Goal: Task Accomplishment & Management: Complete application form

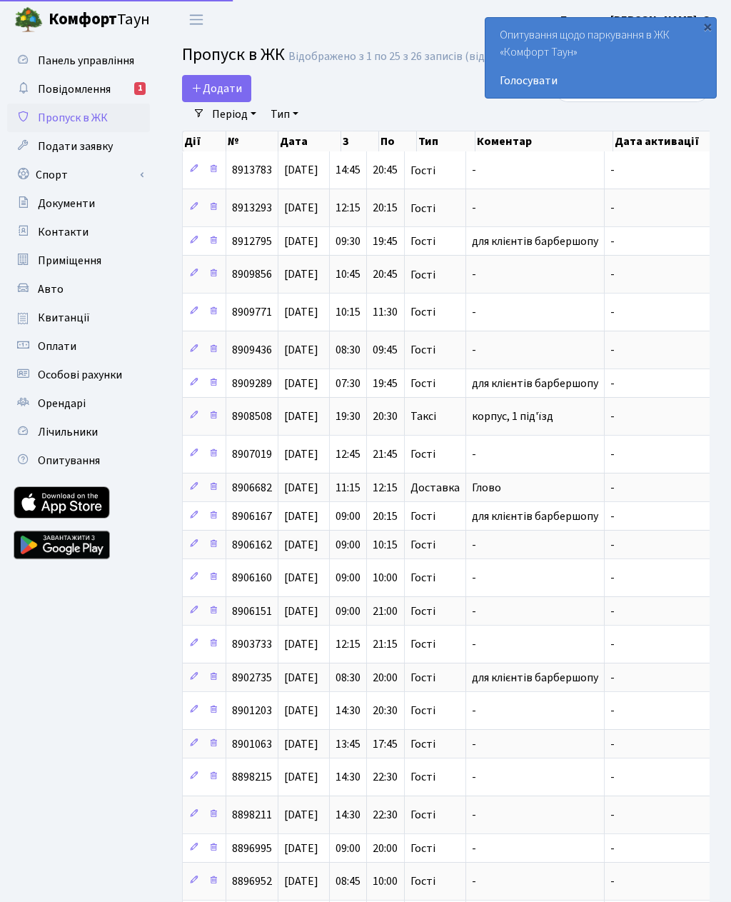
select select "25"
click at [233, 89] on span "Додати" at bounding box center [216, 89] width 51 height 16
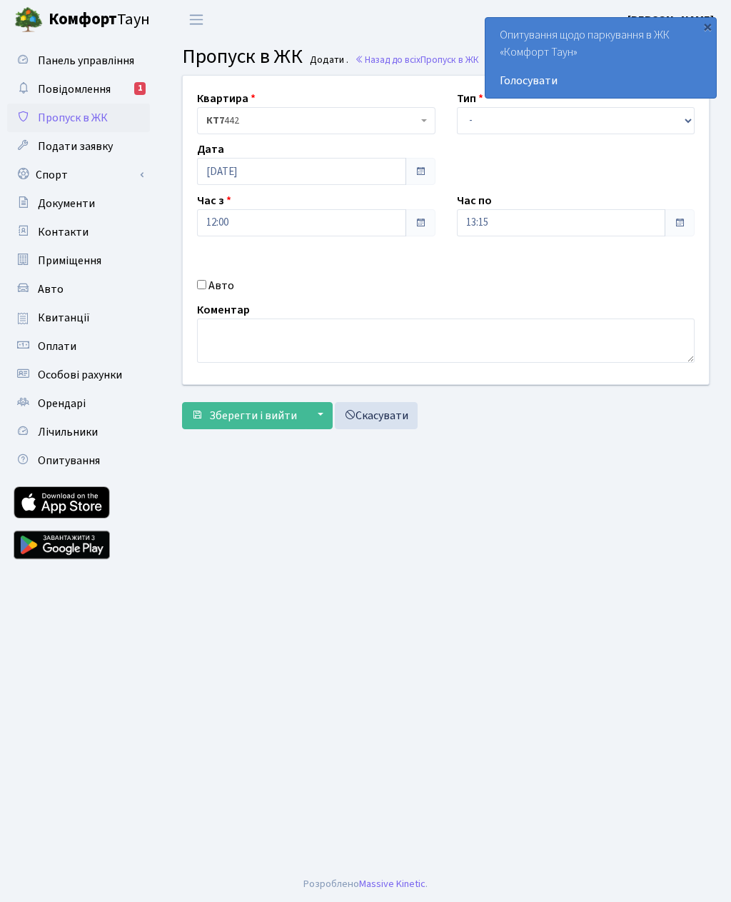
click at [206, 283] on input "Авто" at bounding box center [201, 284] width 9 height 9
checkbox input "true"
click at [523, 279] on input "text" at bounding box center [576, 273] width 238 height 27
paste input "КА9152ЕХ"
type input "КА9152ЕХ"
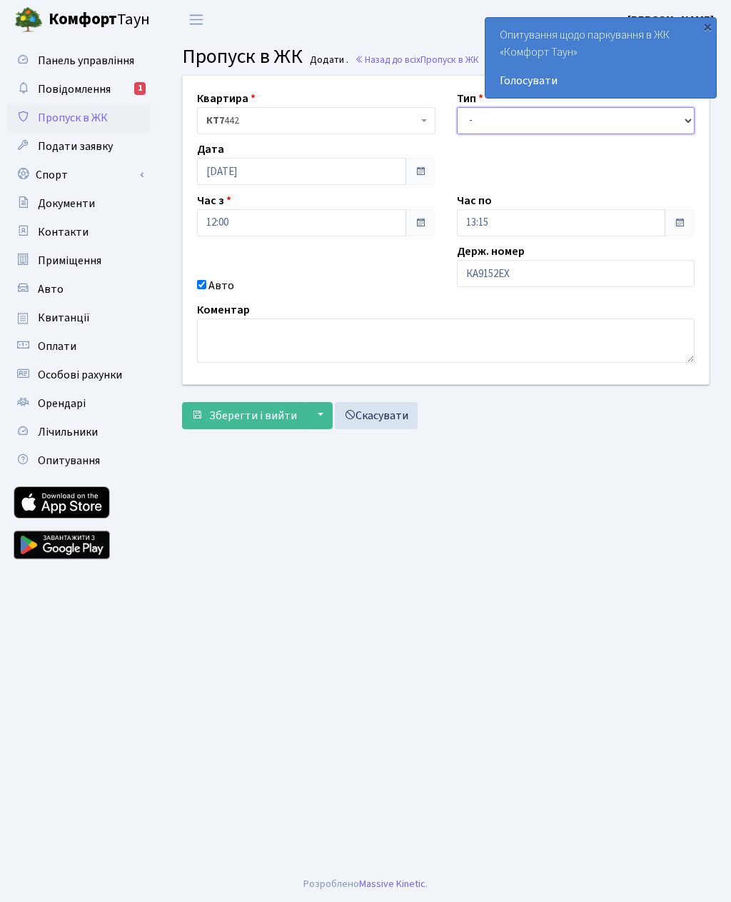
click at [478, 112] on select "- Доставка Таксі Гості Сервіс" at bounding box center [576, 120] width 238 height 27
select select "3"
click at [500, 230] on input "13:15" at bounding box center [561, 222] width 209 height 27
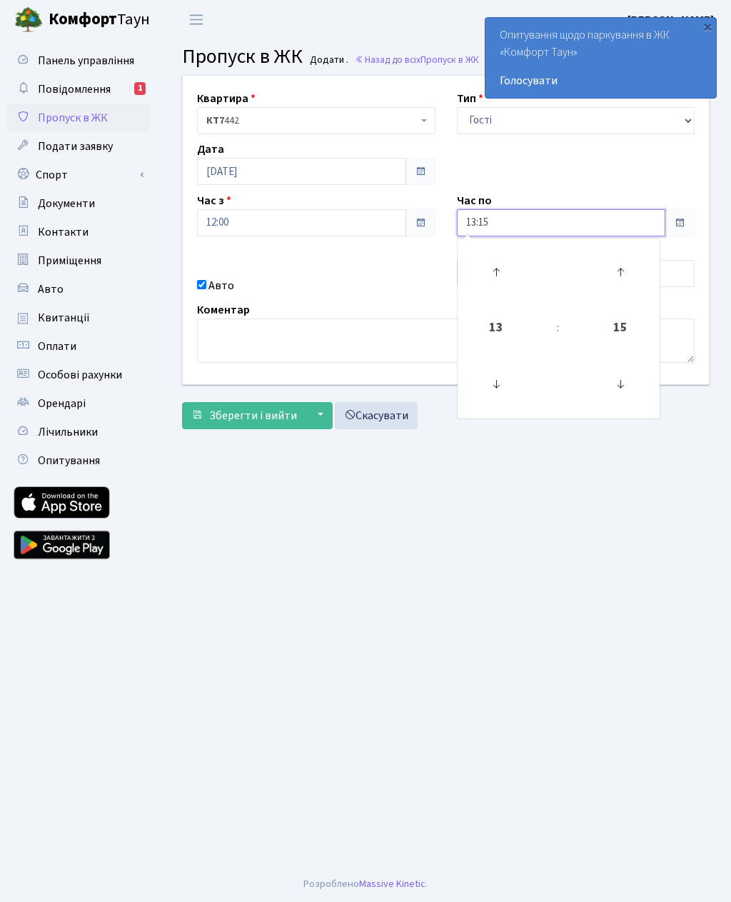
click at [502, 269] on icon at bounding box center [496, 272] width 39 height 39
click at [508, 268] on icon at bounding box center [496, 272] width 39 height 39
click at [506, 269] on icon at bounding box center [496, 272] width 39 height 39
click at [506, 268] on icon at bounding box center [496, 272] width 39 height 39
click at [508, 265] on icon at bounding box center [496, 272] width 39 height 39
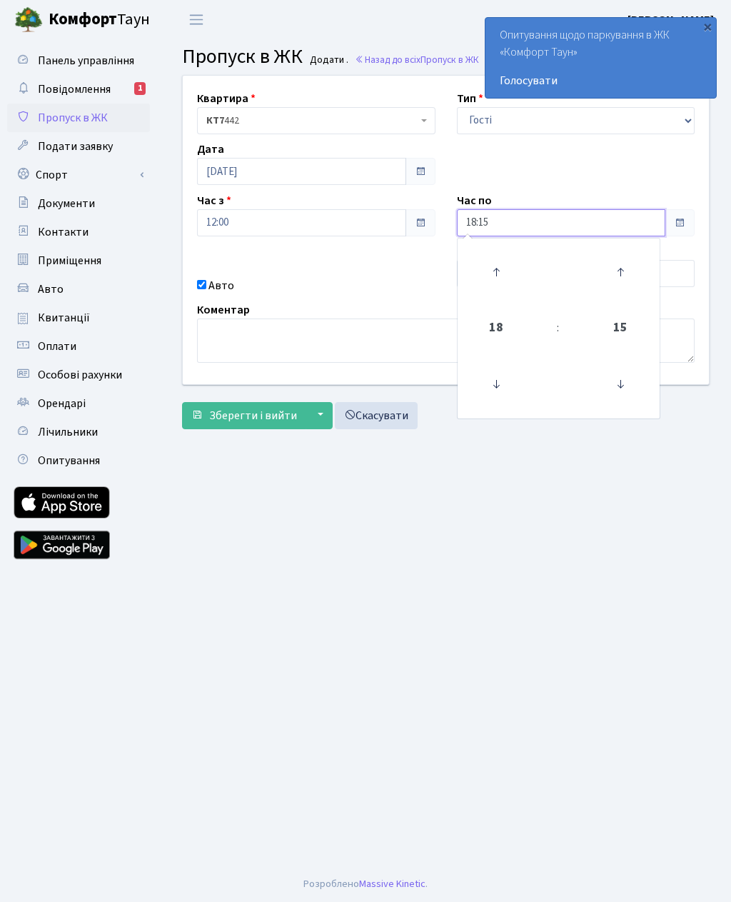
click at [503, 263] on icon at bounding box center [496, 272] width 39 height 39
click at [510, 280] on icon at bounding box center [496, 272] width 39 height 39
type input "20:15"
click at [289, 393] on form "Квартира <b>КТ7</b>&nbsp;&nbsp;&nbsp;442 КТ7 442 Тип - Доставка Таксі Гості Сер…" at bounding box center [446, 252] width 528 height 354
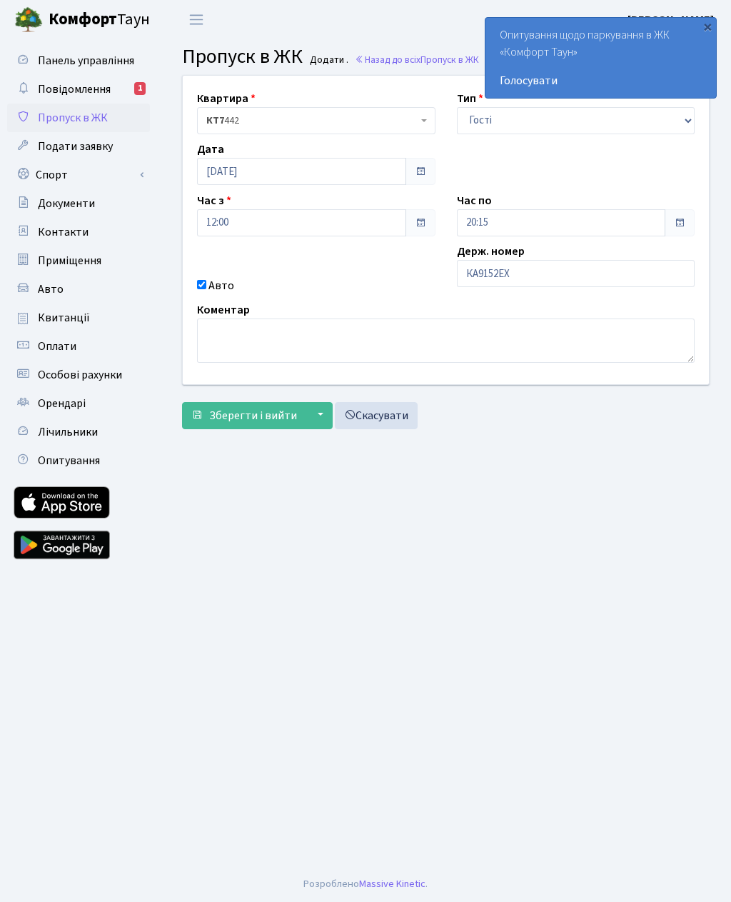
click at [284, 425] on button "Зберегти і вийти" at bounding box center [244, 415] width 124 height 27
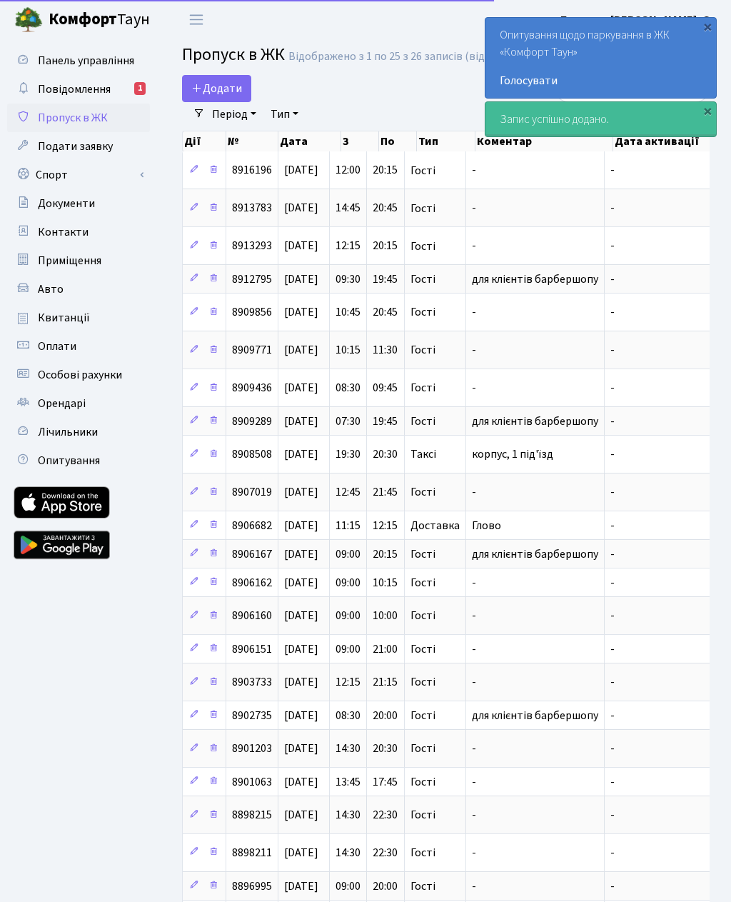
select select "25"
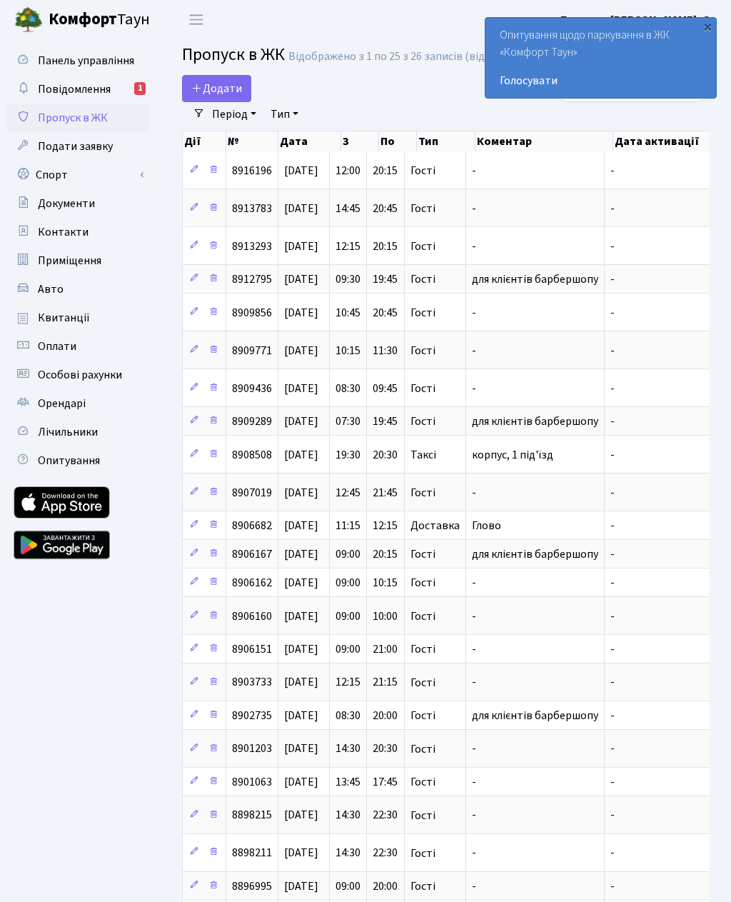
click at [195, 91] on icon at bounding box center [196, 87] width 11 height 11
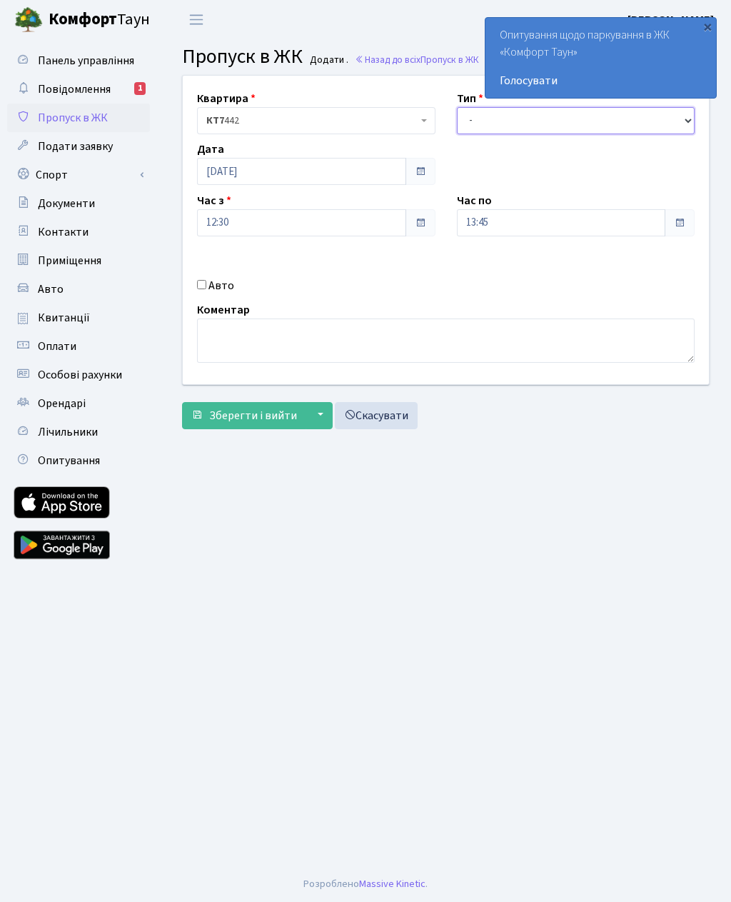
click at [492, 115] on select "- Доставка Таксі Гості Сервіс" at bounding box center [576, 120] width 238 height 27
select select "3"
click at [256, 227] on input "12:30" at bounding box center [301, 222] width 209 height 27
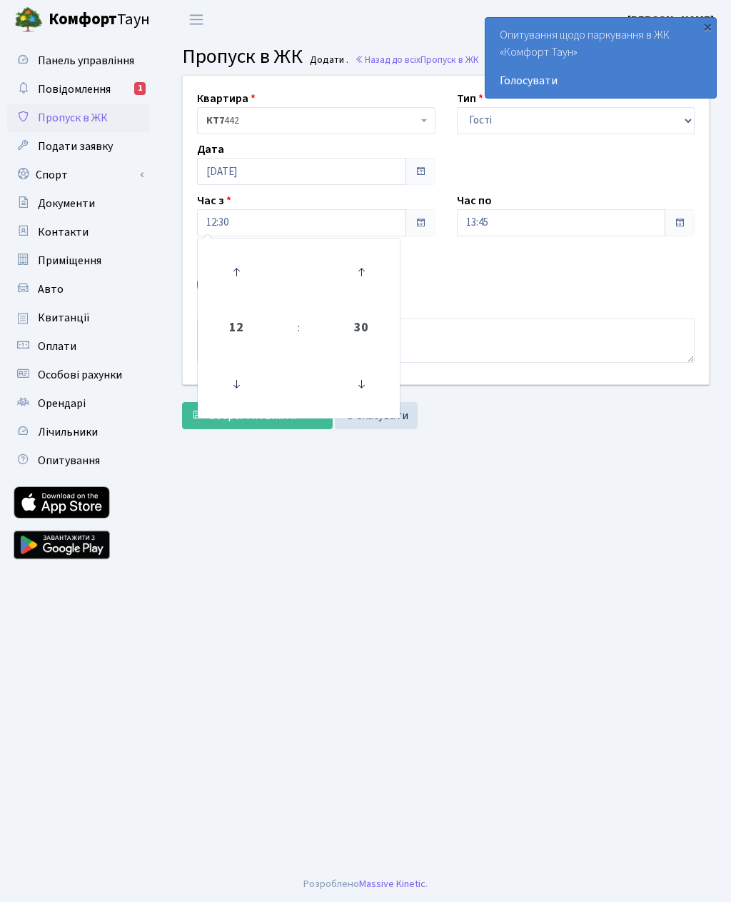
click at [494, 272] on div "Квартира <b>КТ7</b>&nbsp;&nbsp;&nbsp;442 КТ7 442 Тип - Доставка Таксі Гості Сер…" at bounding box center [445, 230] width 547 height 308
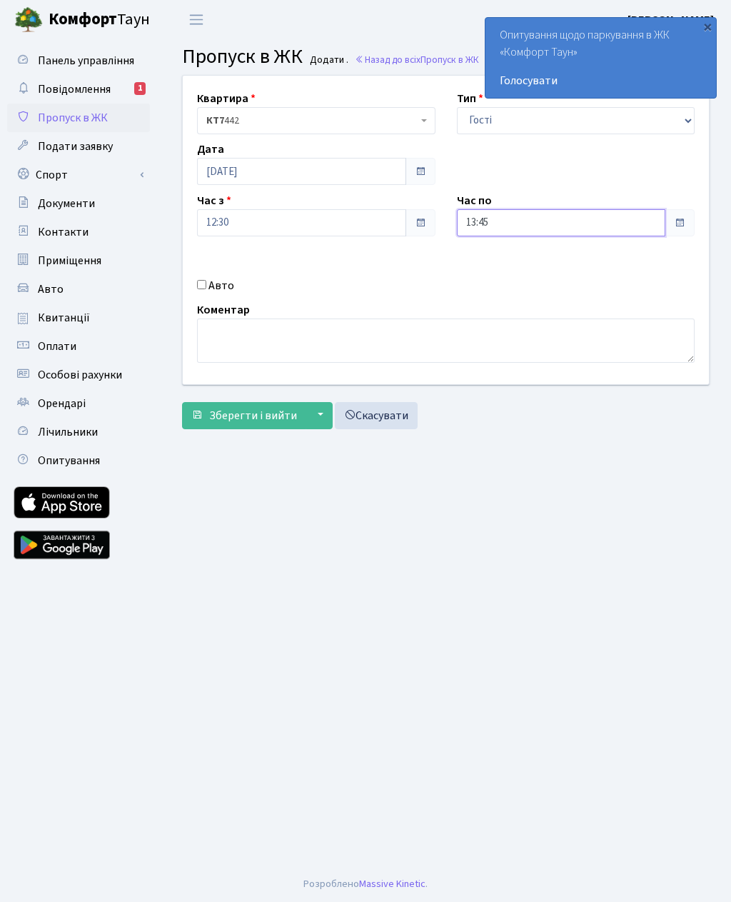
click at [506, 215] on input "13:45" at bounding box center [561, 222] width 209 height 27
click at [493, 263] on icon at bounding box center [496, 272] width 39 height 39
click at [497, 267] on icon at bounding box center [496, 272] width 39 height 39
click at [500, 263] on icon at bounding box center [496, 272] width 39 height 39
click at [498, 256] on icon at bounding box center [496, 272] width 39 height 39
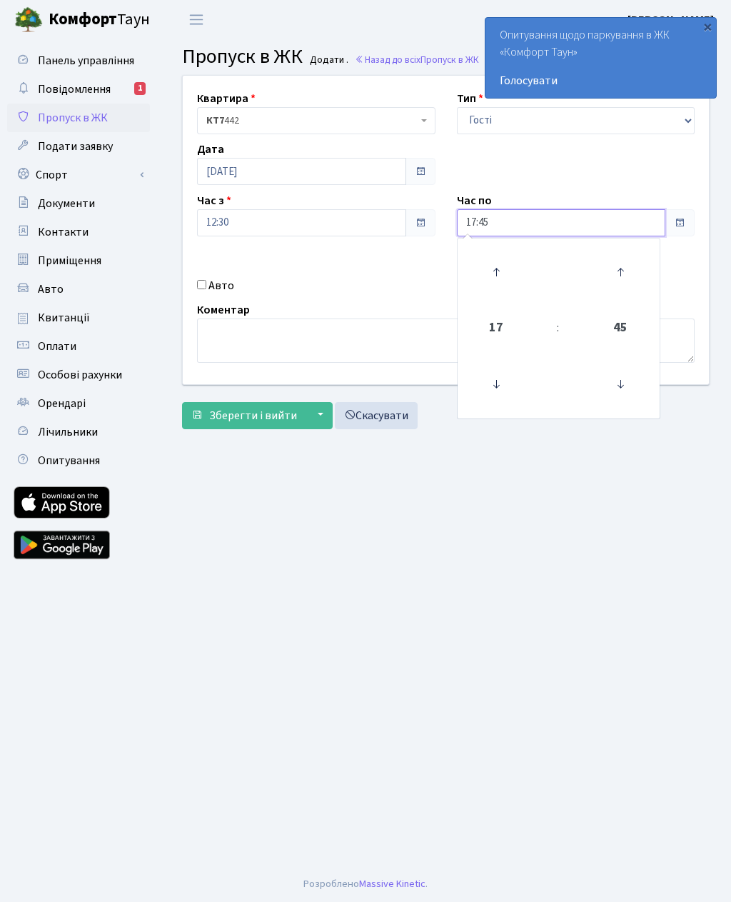
click at [498, 259] on icon at bounding box center [496, 272] width 39 height 39
click at [495, 259] on icon at bounding box center [496, 272] width 39 height 39
type input "19:45"
click at [435, 564] on main "Admin Пропуск в ЖК Додати Пропуск в ЖК Додати . Назад до всіх Пропуск в ЖК Квар…" at bounding box center [446, 452] width 570 height 827
click at [206, 286] on input "Авто" at bounding box center [201, 284] width 9 height 9
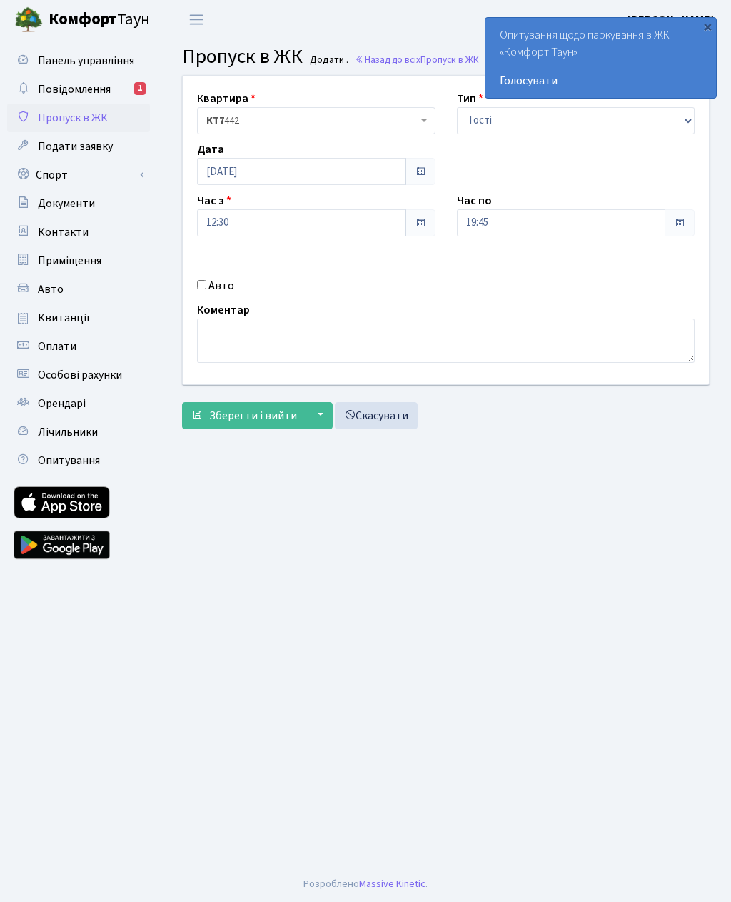
checkbox input "true"
paste input "КА9152ЕХ"
type input "КА9152ЕХ"
click at [218, 415] on span "Зберегти і вийти" at bounding box center [253, 416] width 88 height 16
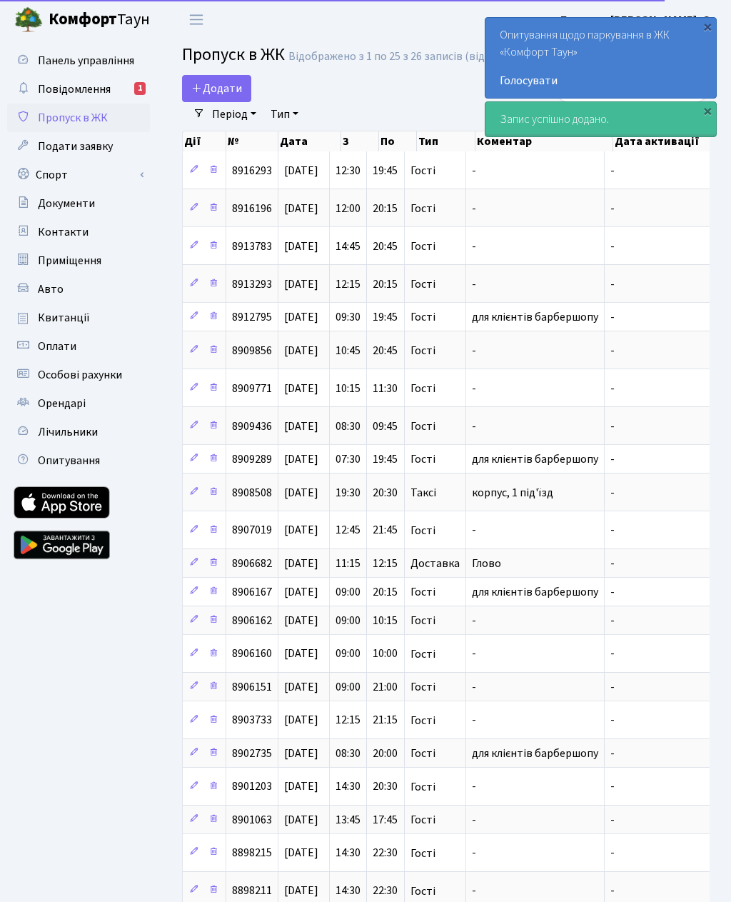
select select "25"
